Goal: Use online tool/utility: Utilize a website feature to perform a specific function

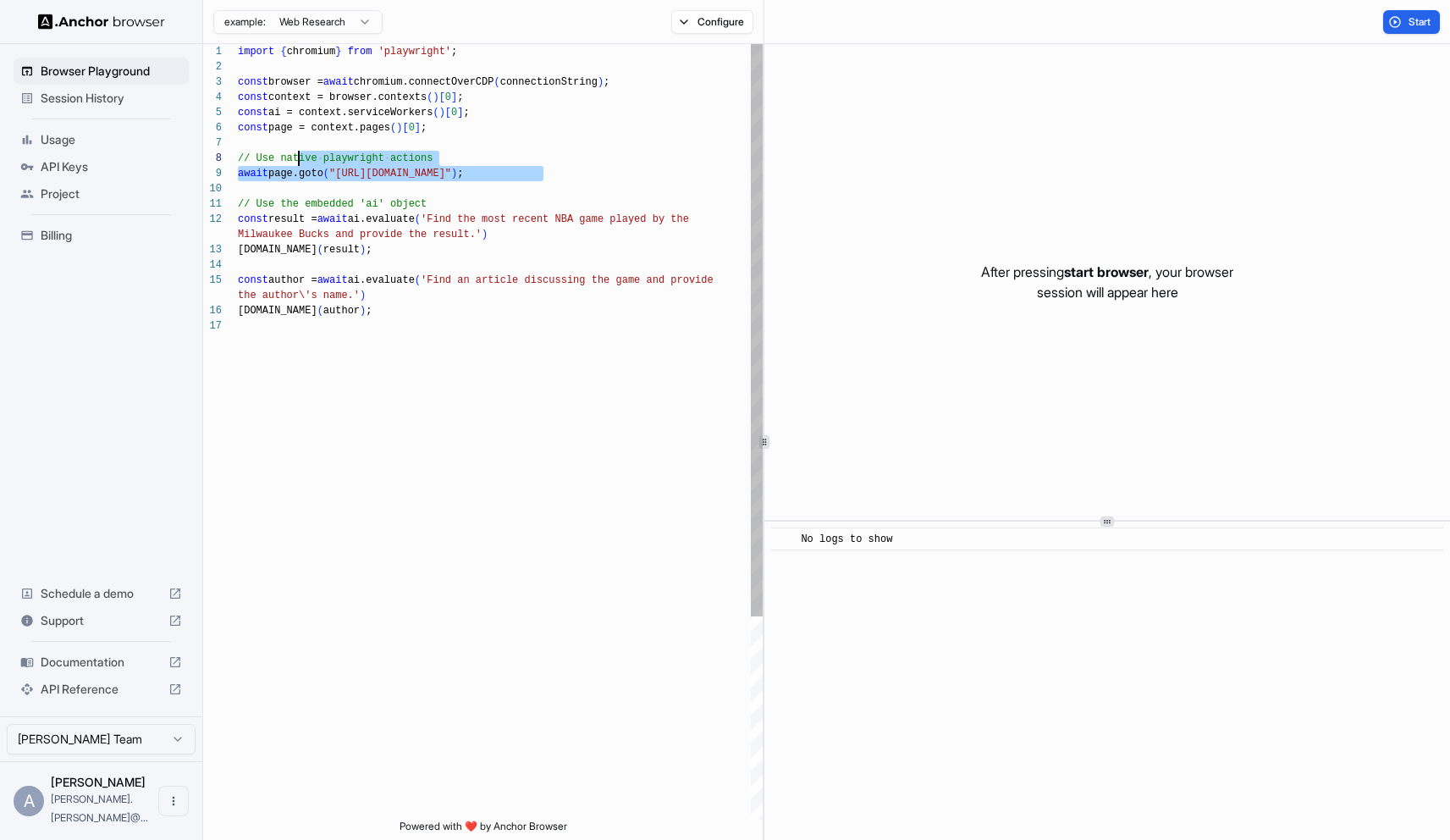
scroll to position [122, 0]
drag, startPoint x: 548, startPoint y: 173, endPoint x: 235, endPoint y: 172, distance: 313.0
click at [238, 172] on div "import { chromium } from 'playwright' ; const browser = await chromium.connectO…" at bounding box center [500, 569] width 525 height 1049
click at [235, 172] on div at bounding box center [220, 173] width 35 height 15
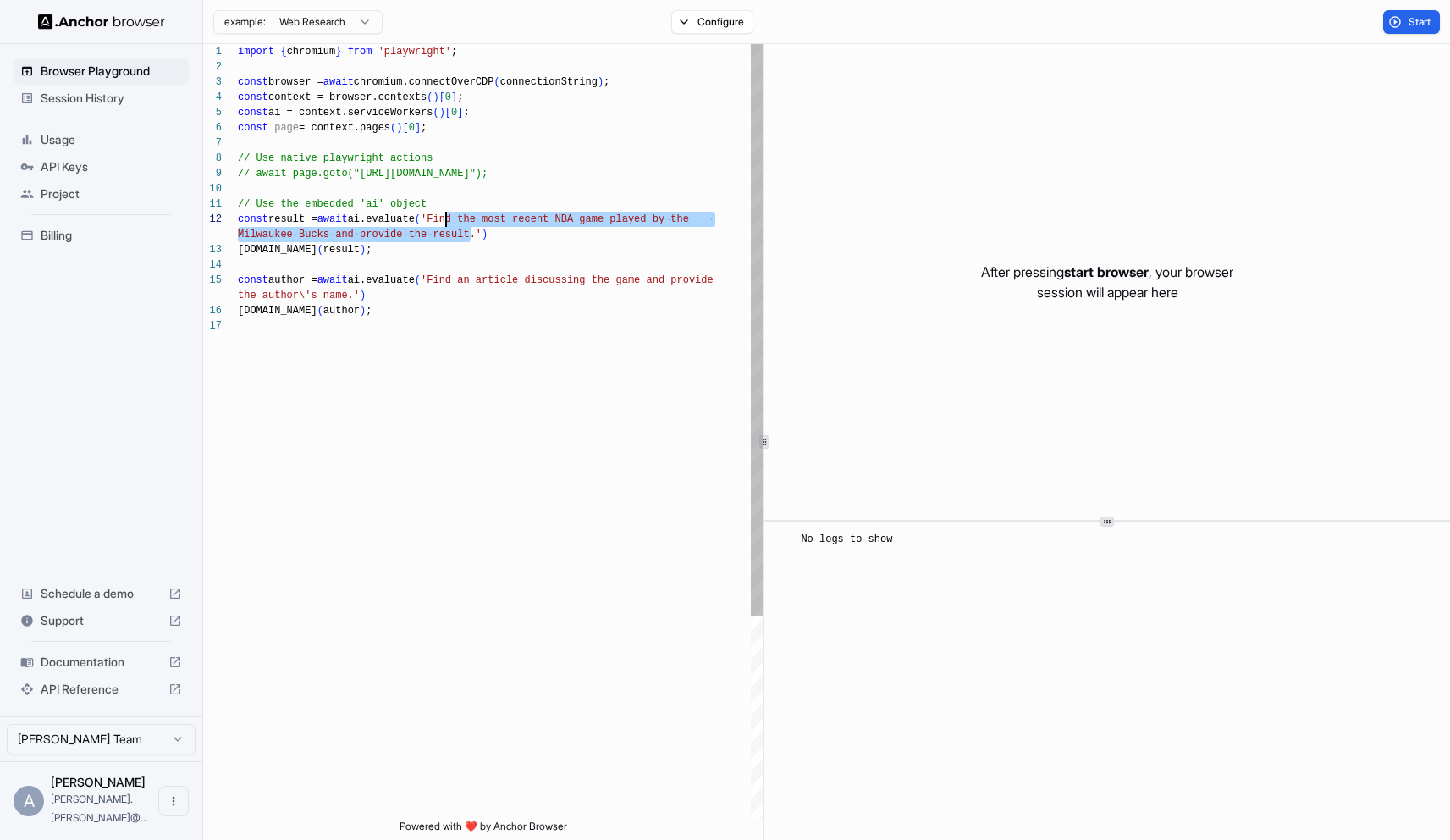
drag, startPoint x: 473, startPoint y: 234, endPoint x: 448, endPoint y: 220, distance: 28.7
click at [448, 220] on div "import { chromium } from 'playwright' ; const browser = await chromium.connectO…" at bounding box center [500, 569] width 525 height 1049
drag, startPoint x: 475, startPoint y: 238, endPoint x: 478, endPoint y: 221, distance: 17.3
click at [478, 221] on div "import { chromium } from 'playwright' ; const browser = await chromium.connectO…" at bounding box center [500, 569] width 525 height 1049
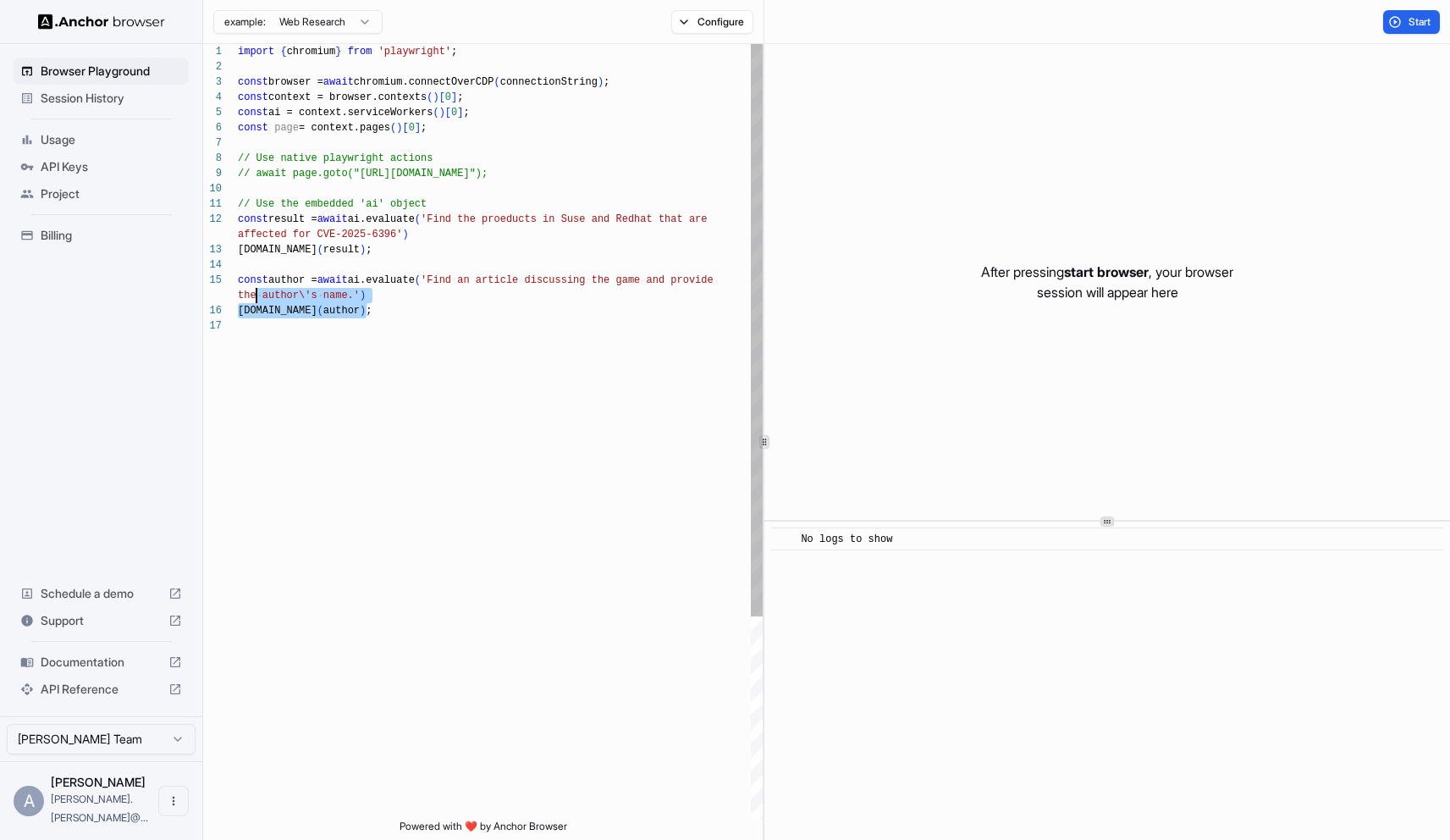
scroll to position [76, 0]
drag, startPoint x: 372, startPoint y: 311, endPoint x: 234, endPoint y: 280, distance: 141.4
click at [238, 280] on div "import { chromium } from 'playwright' ; const browser = await chromium.connectO…" at bounding box center [500, 569] width 525 height 1049
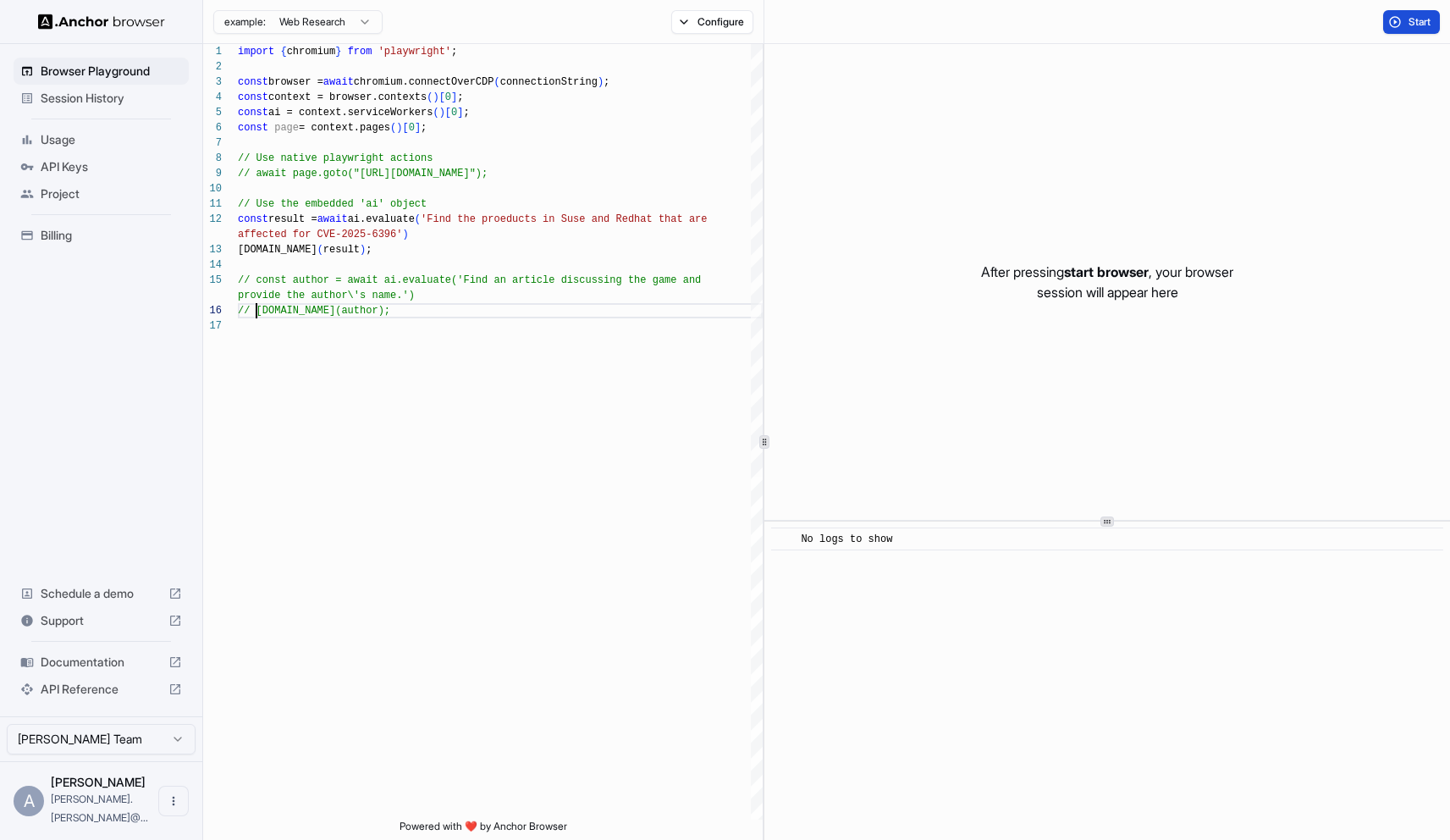
click at [1399, 25] on button "Start" at bounding box center [1411, 22] width 57 height 24
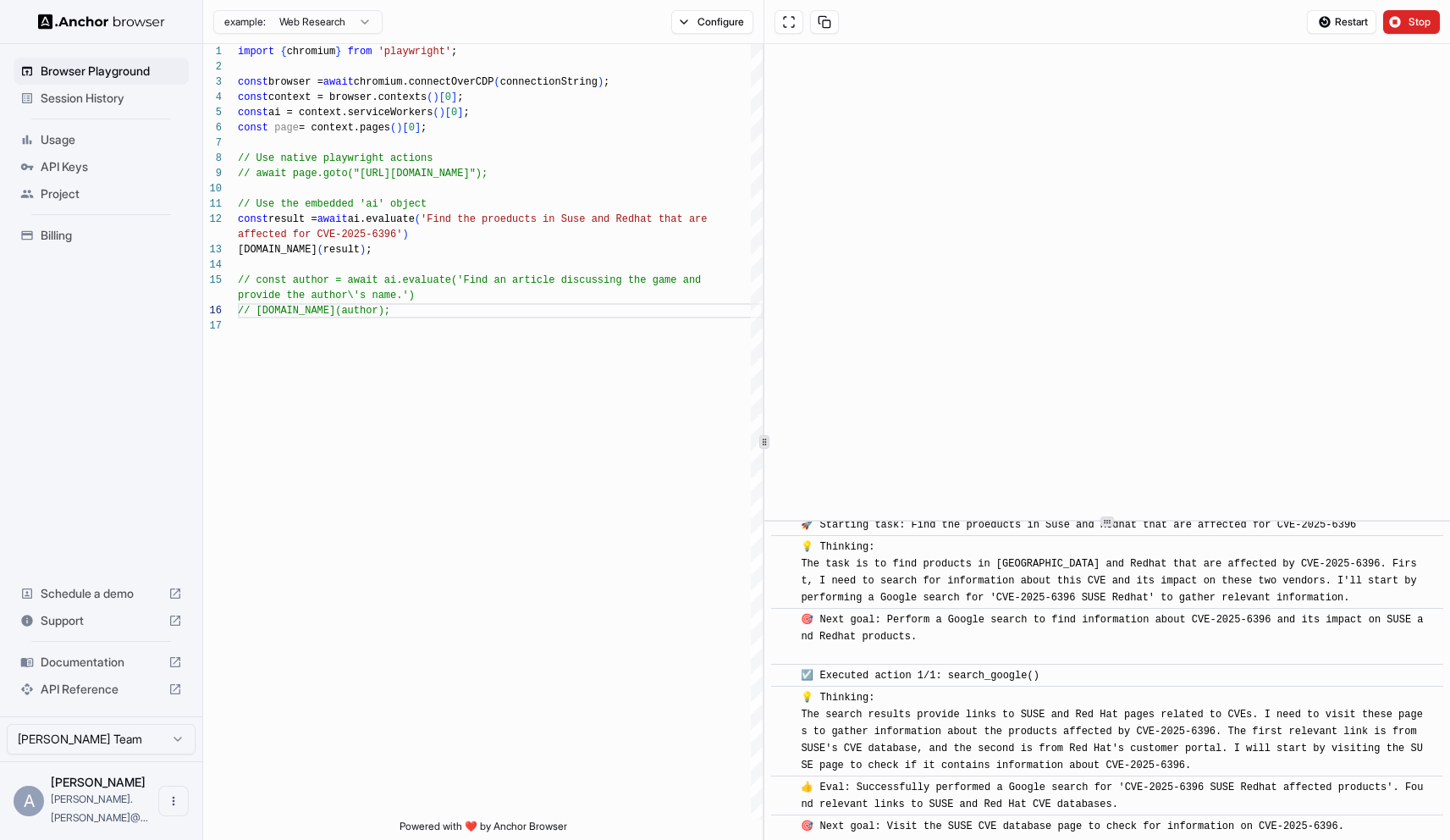
scroll to position [79, 0]
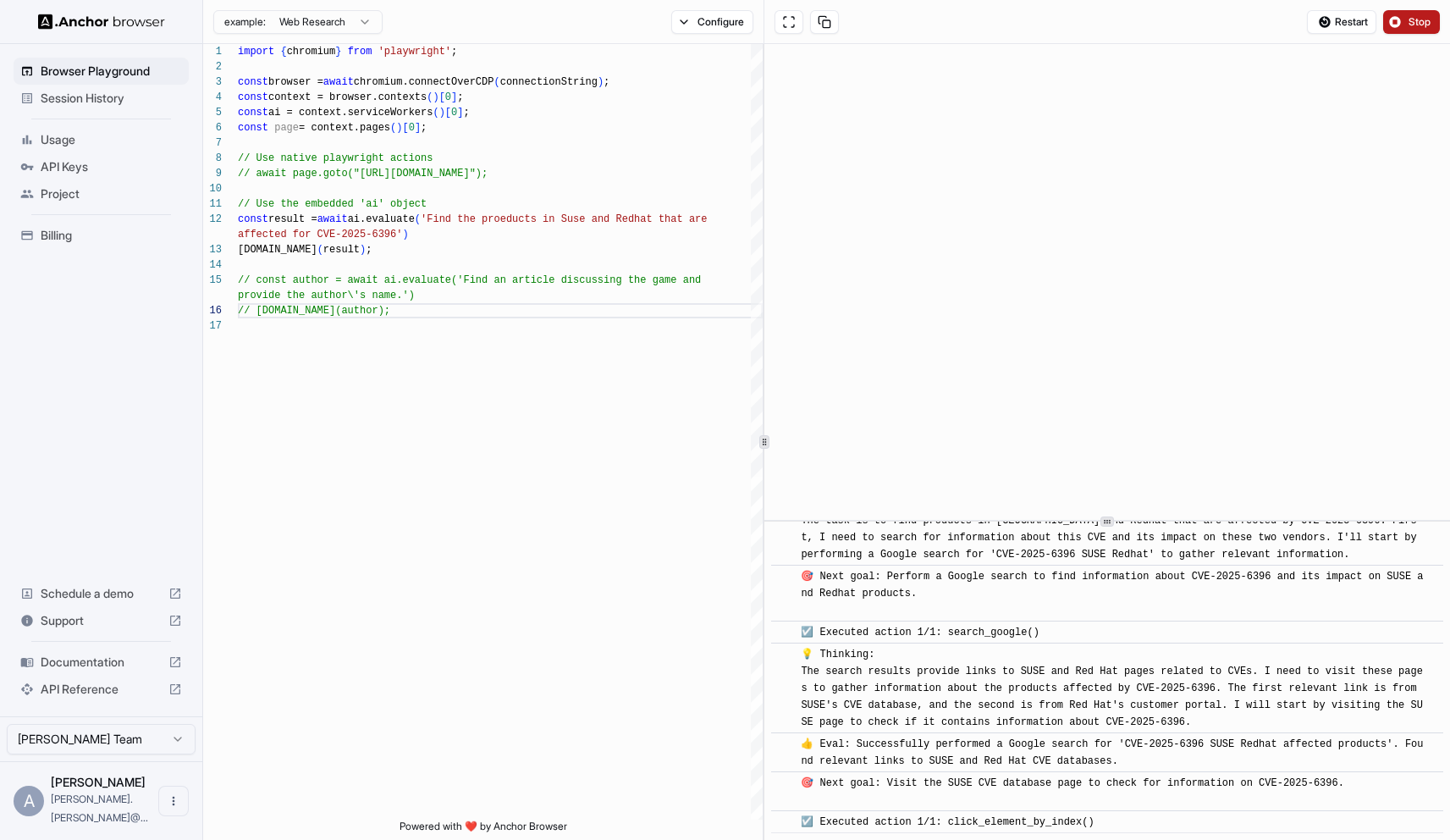
click at [1430, 17] on span "Stop" at bounding box center [1420, 22] width 24 height 14
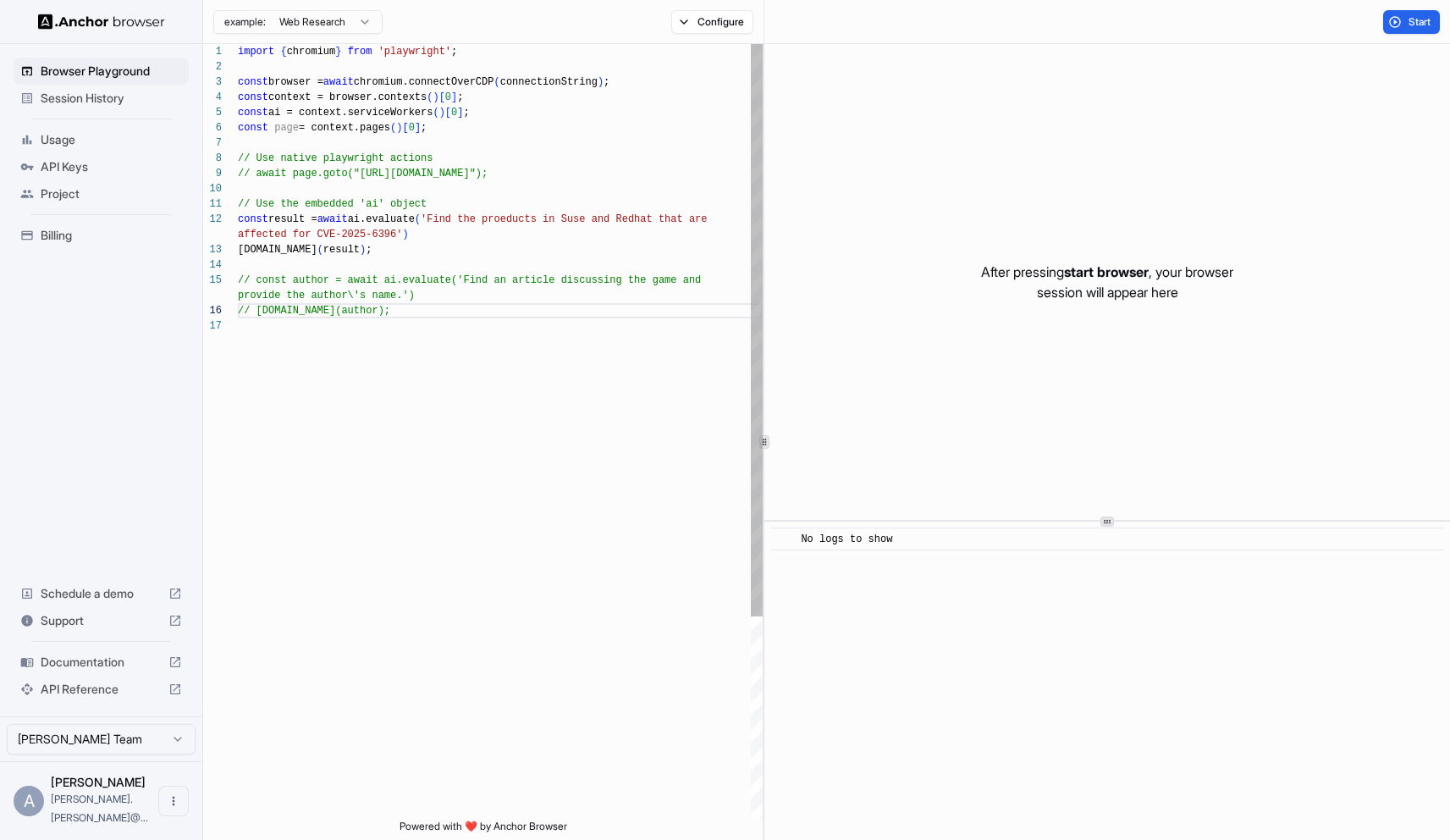
click at [396, 234] on div "import { chromium } from 'playwright' ; const browser = await chromium.connectO…" at bounding box center [500, 569] width 525 height 1049
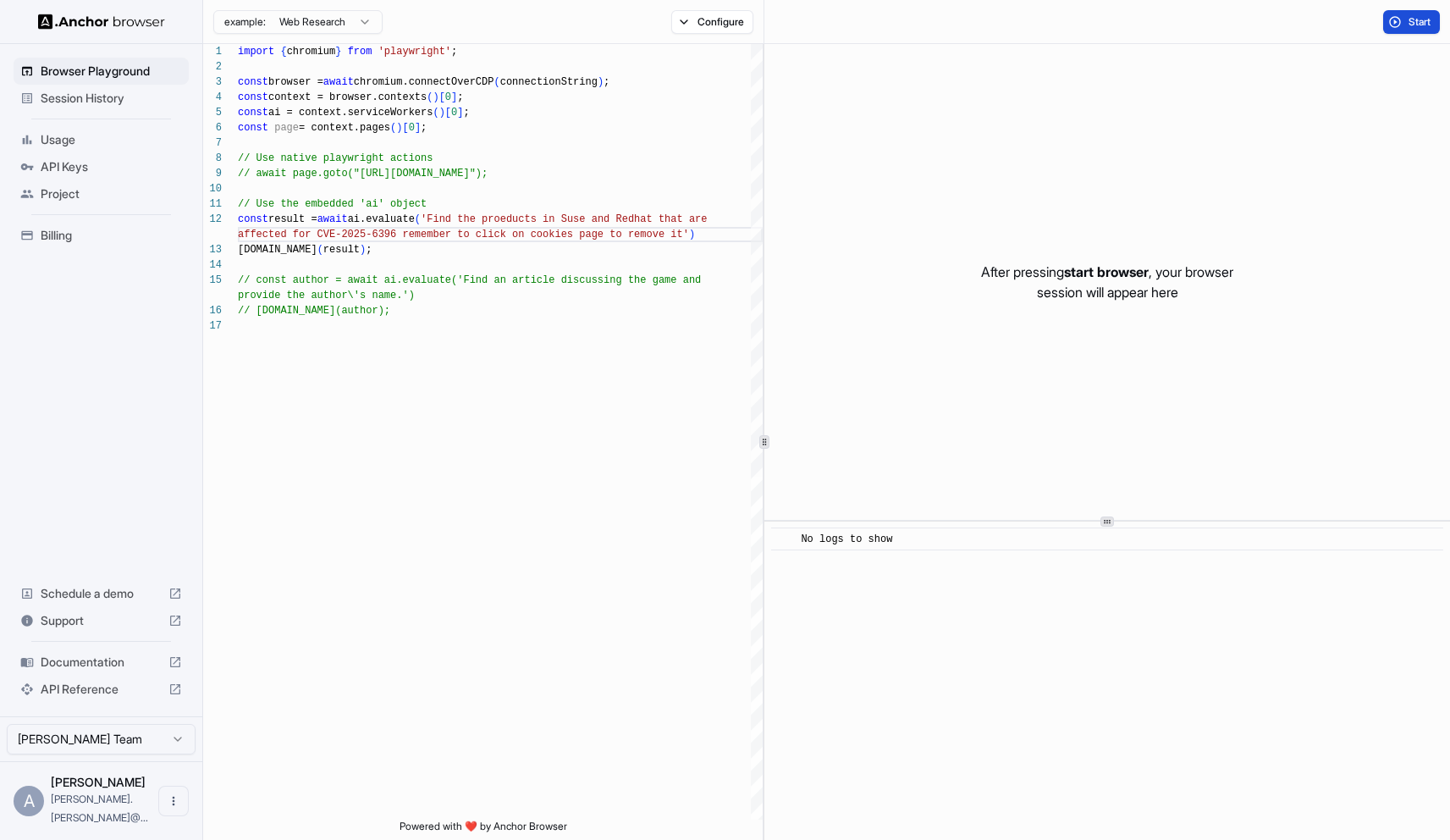
click at [1404, 31] on button "Start" at bounding box center [1411, 22] width 57 height 24
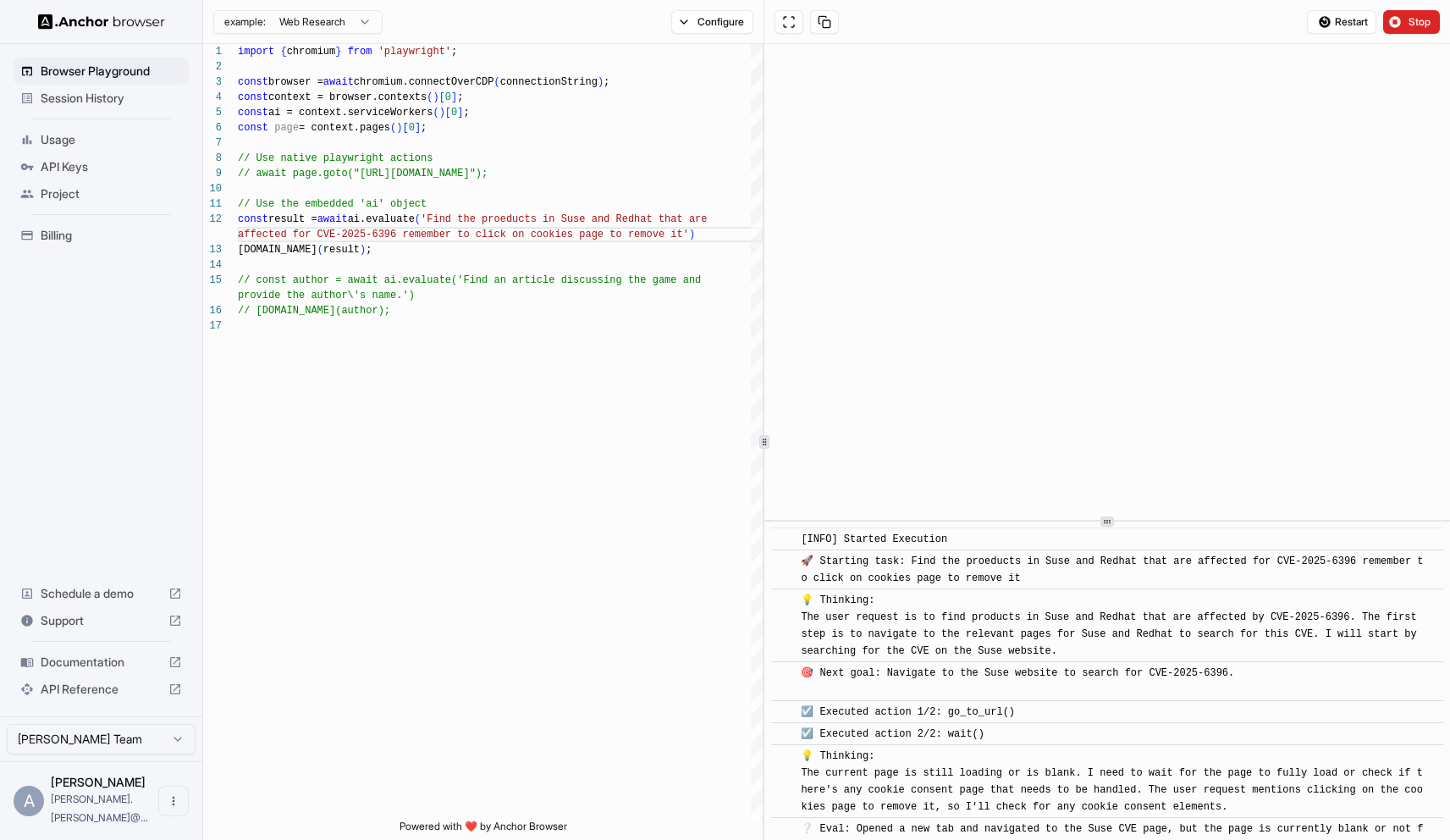
scroll to position [284, 0]
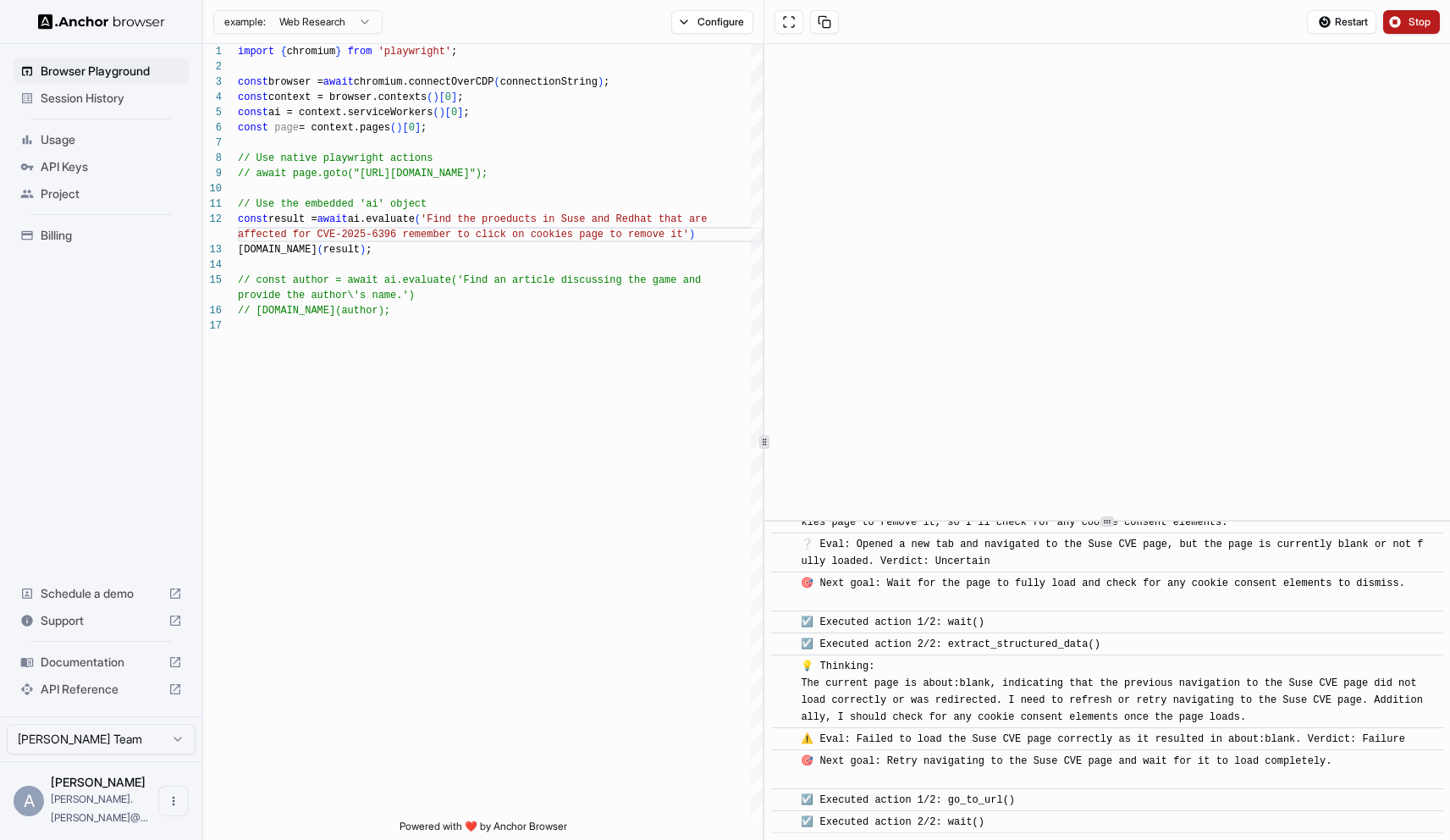
click at [1424, 13] on button "Stop" at bounding box center [1411, 22] width 57 height 24
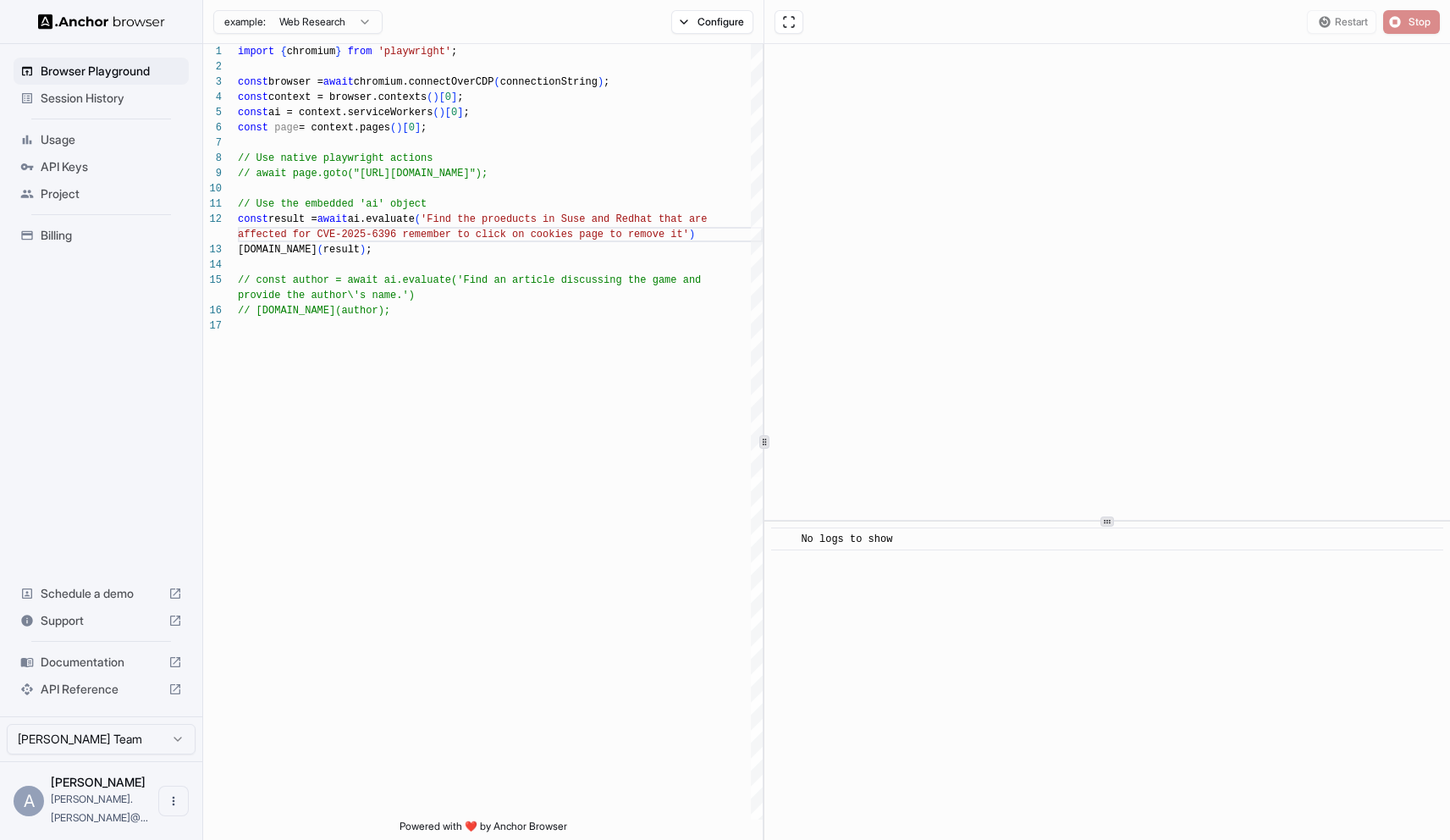
scroll to position [0, 0]
click at [174, 668] on icon at bounding box center [175, 662] width 14 height 14
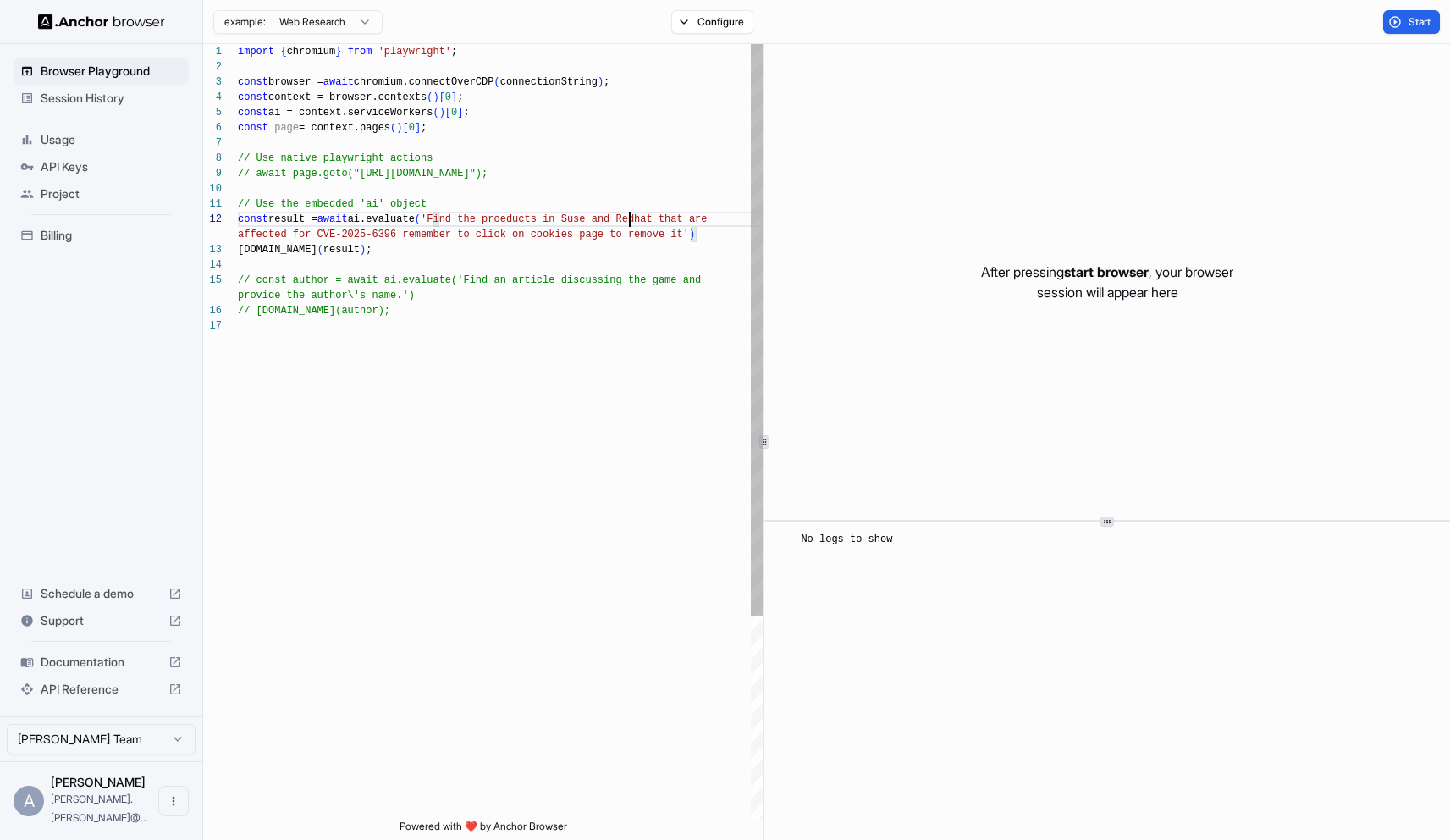
scroll to position [15, 0]
drag, startPoint x: 632, startPoint y: 221, endPoint x: 498, endPoint y: 222, distance: 134.0
click at [498, 222] on div "import { chromium } from 'playwright' ; const browser = await chromium.connectO…" at bounding box center [500, 569] width 525 height 1049
type textarea "**********"
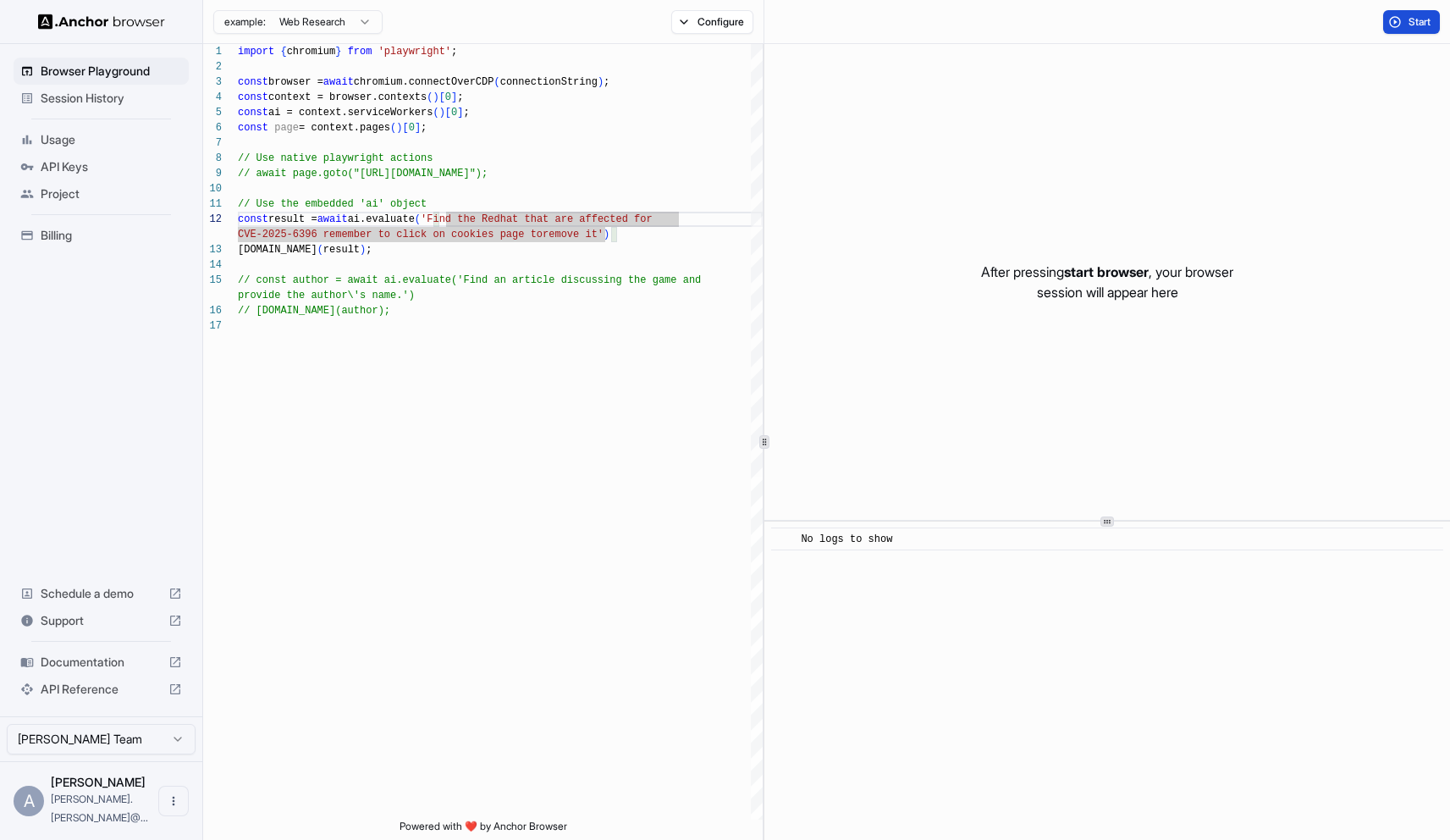
click at [1415, 25] on span "Start" at bounding box center [1420, 22] width 24 height 14
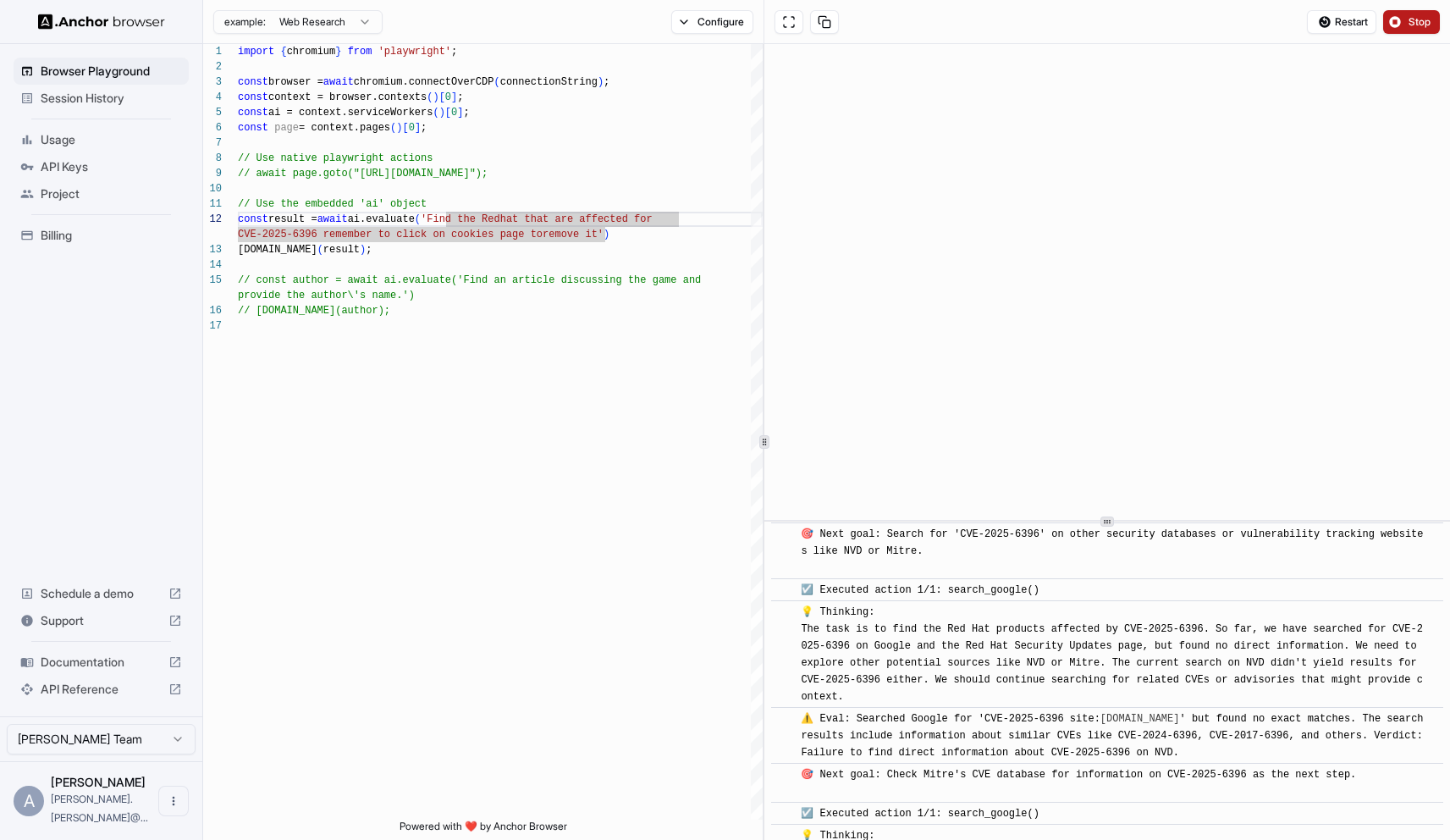
scroll to position [2058, 0]
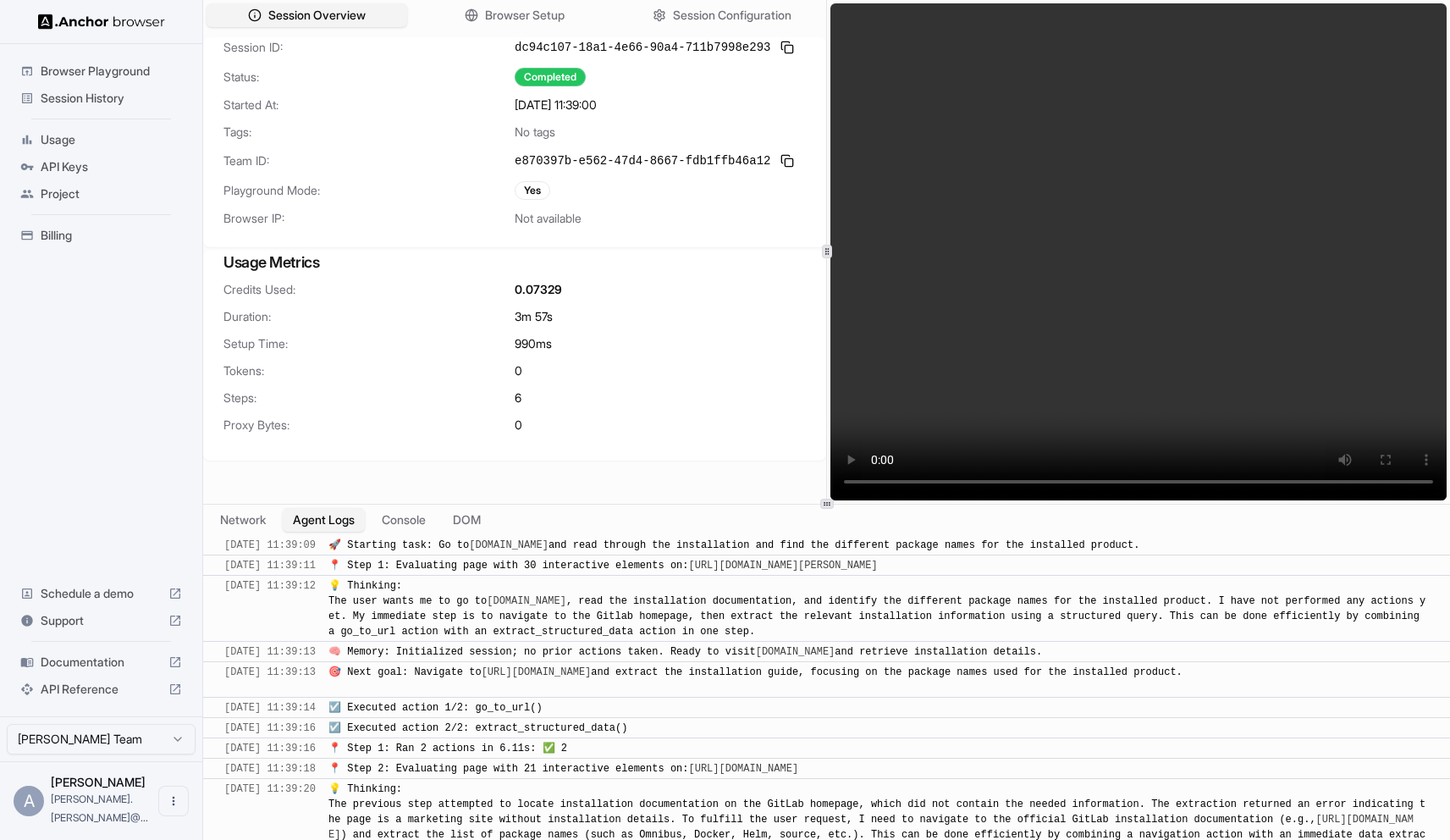
scroll to position [863, 0]
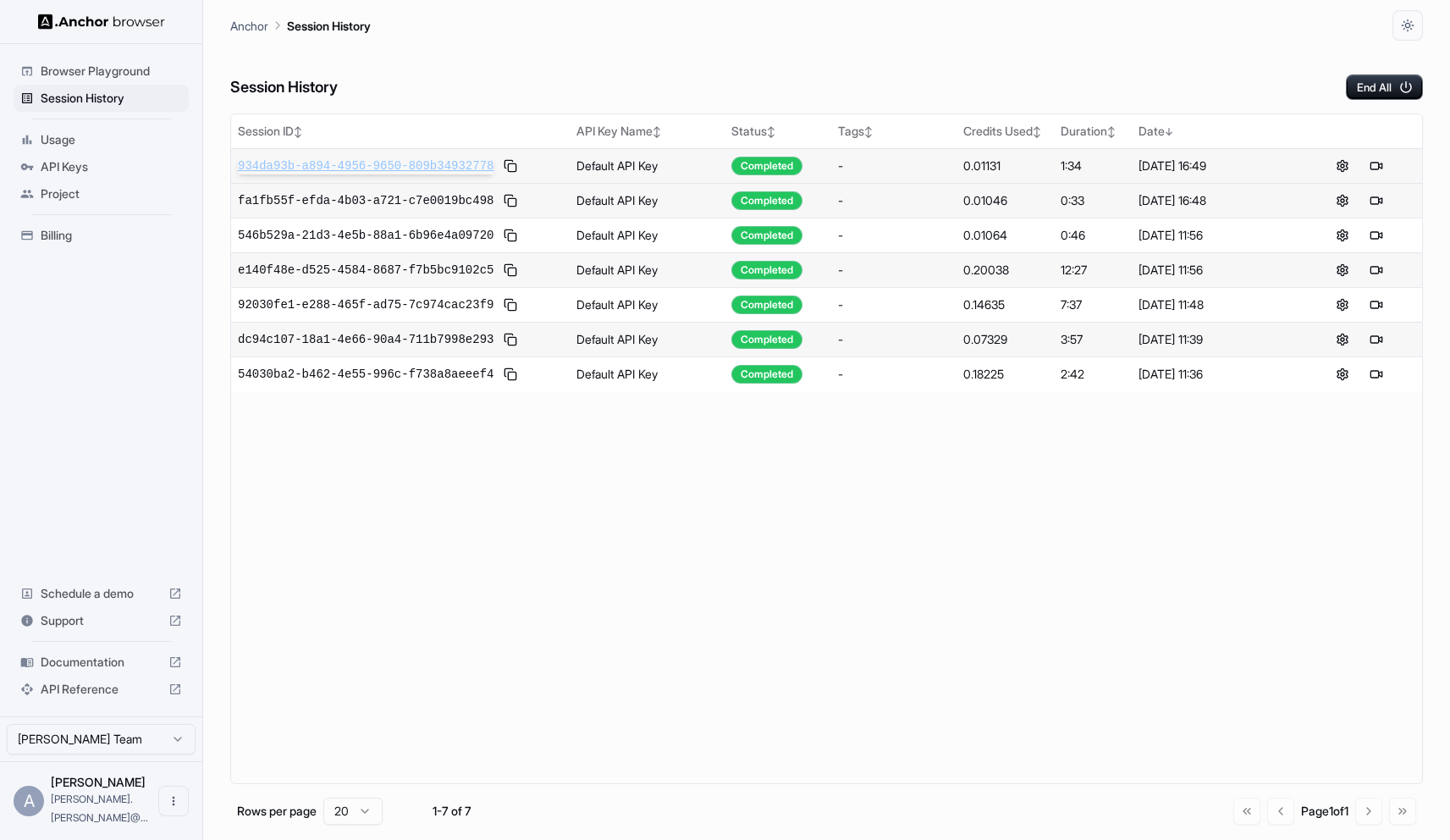
click at [337, 163] on span "934da93b-a894-4956-9650-809b34932778" at bounding box center [365, 166] width 255 height 17
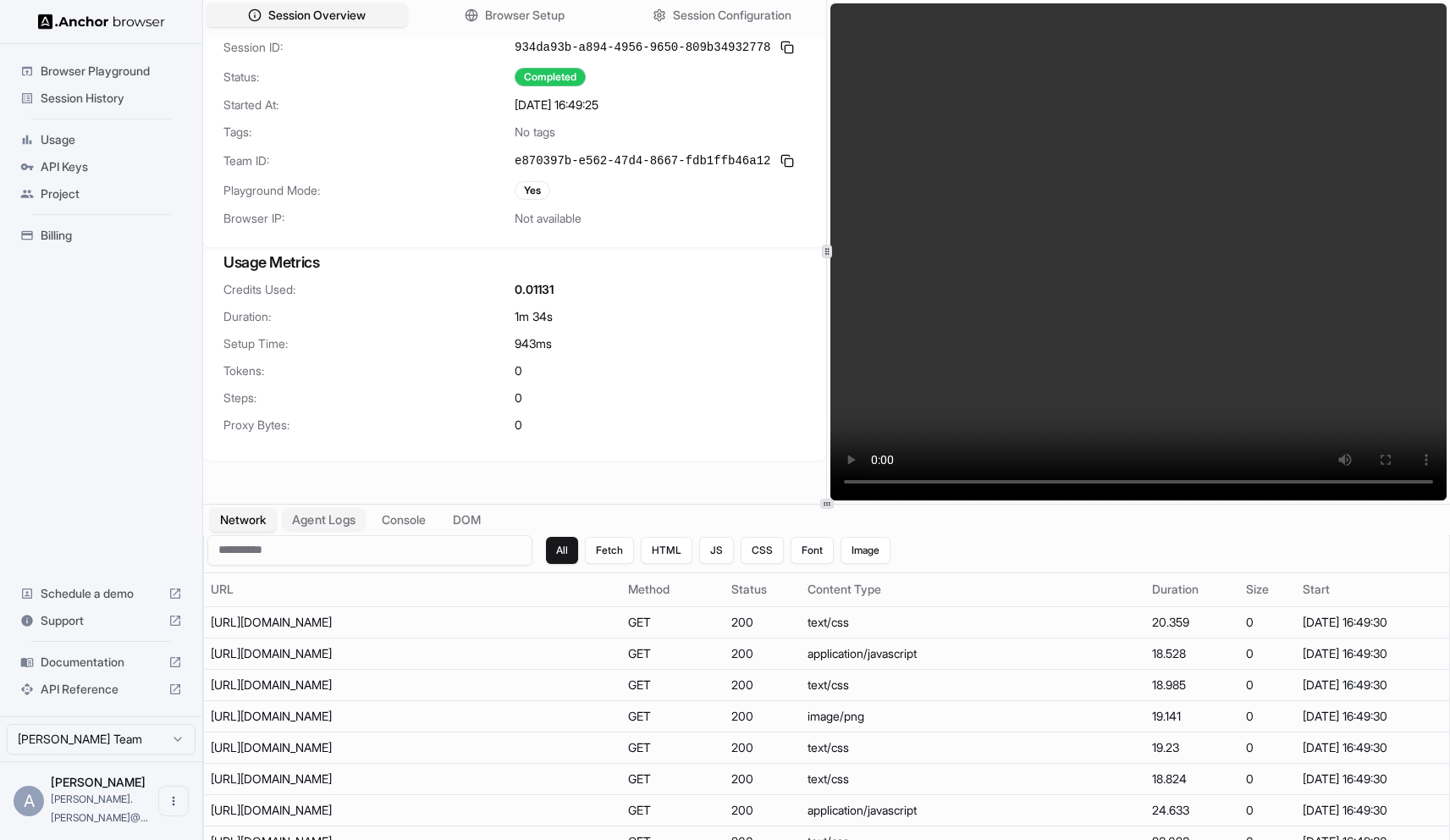
click at [350, 524] on button "Agent Logs" at bounding box center [323, 519] width 85 height 24
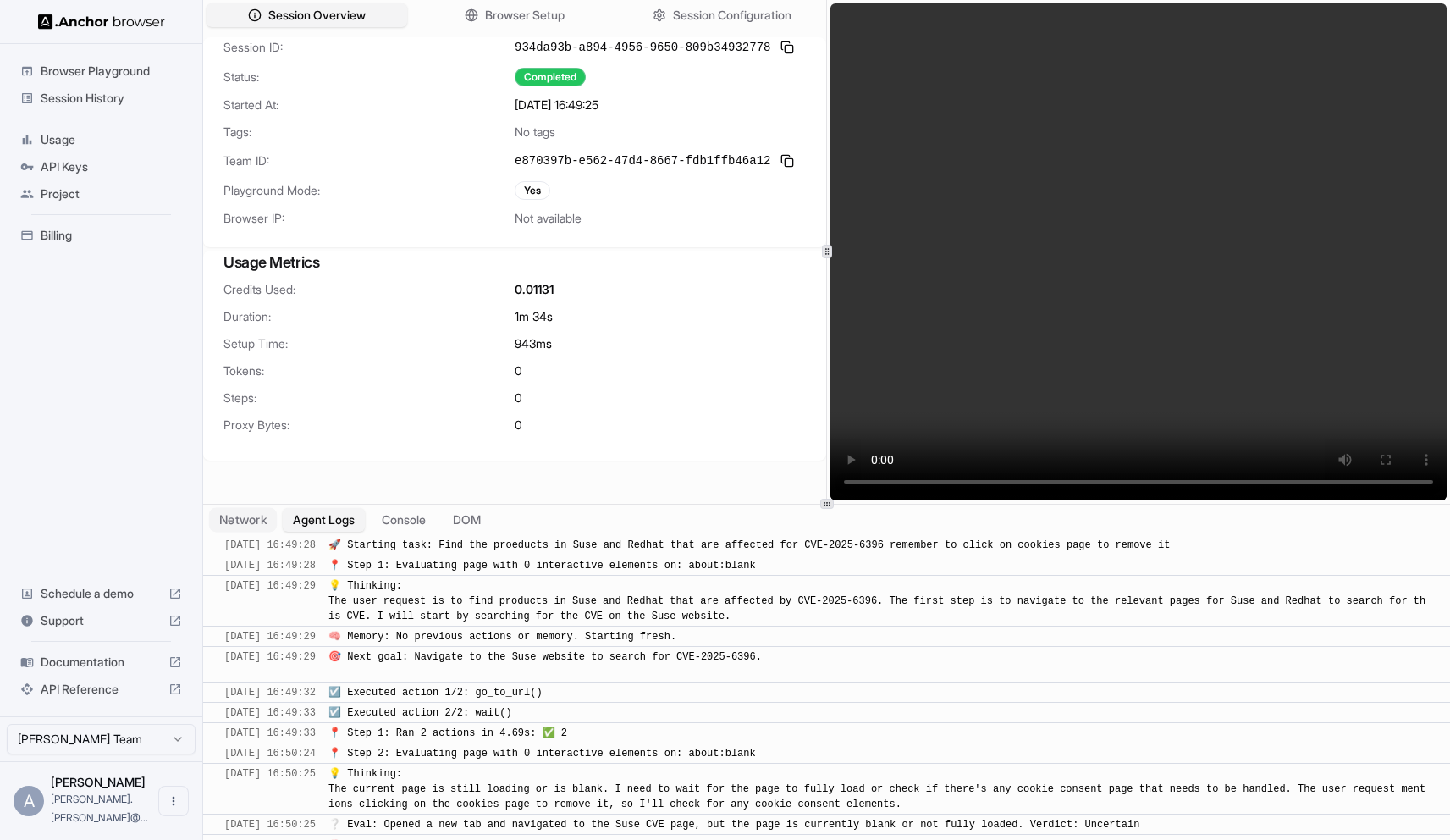
click at [251, 520] on button "Network" at bounding box center [243, 519] width 68 height 24
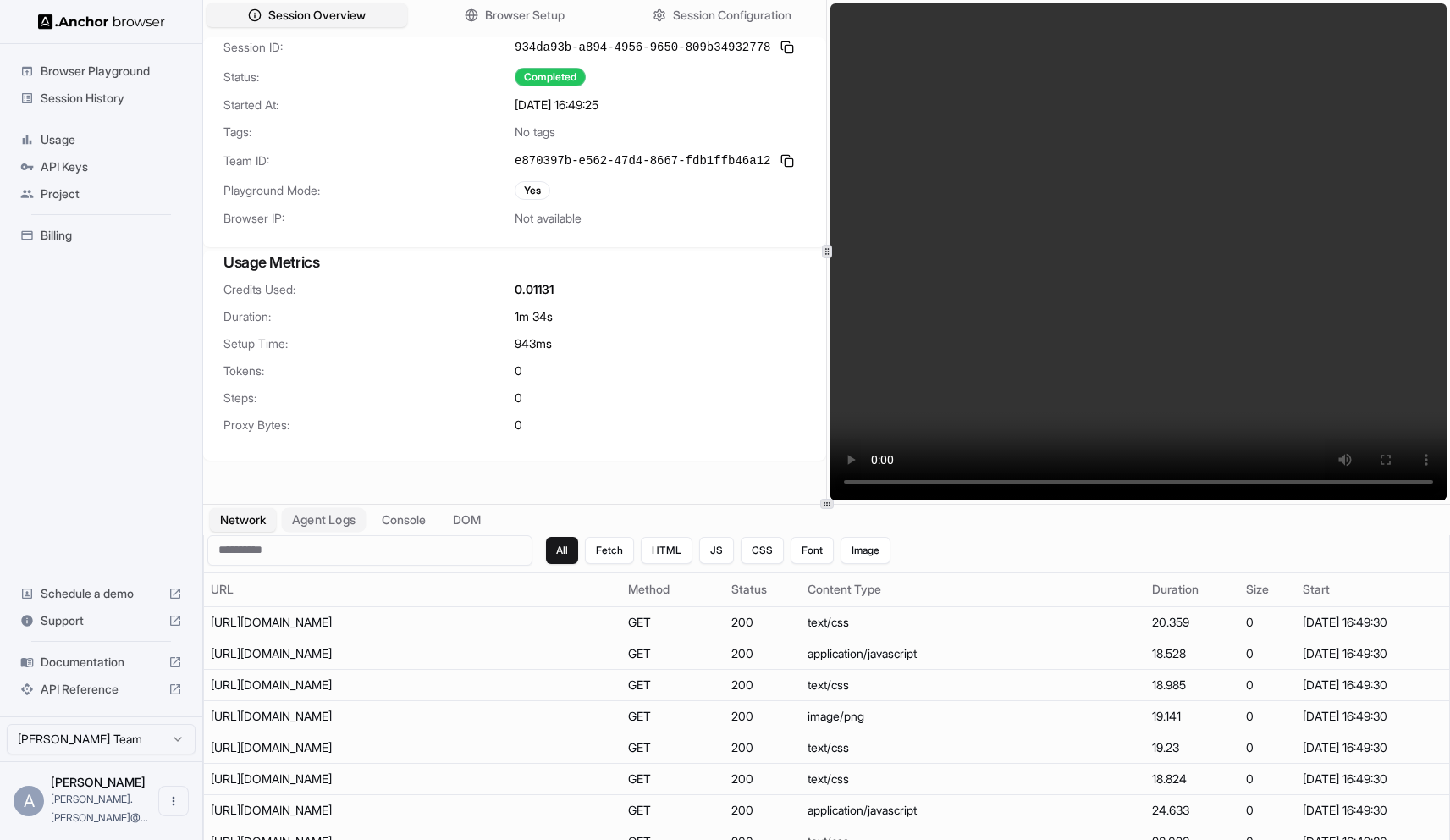
click at [309, 523] on button "Agent Logs" at bounding box center [323, 519] width 85 height 24
